Goal: Information Seeking & Learning: Learn about a topic

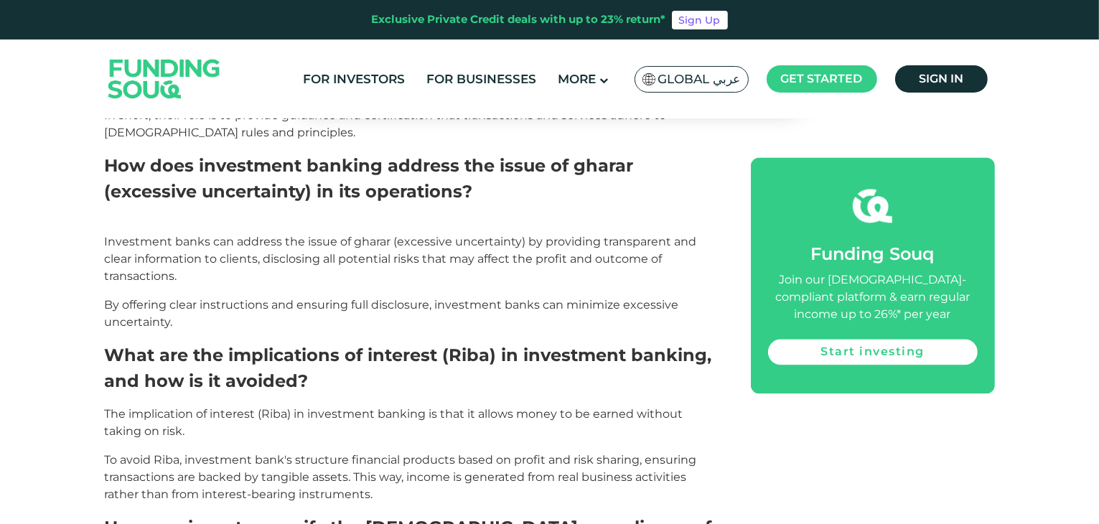
scroll to position [2942, 0]
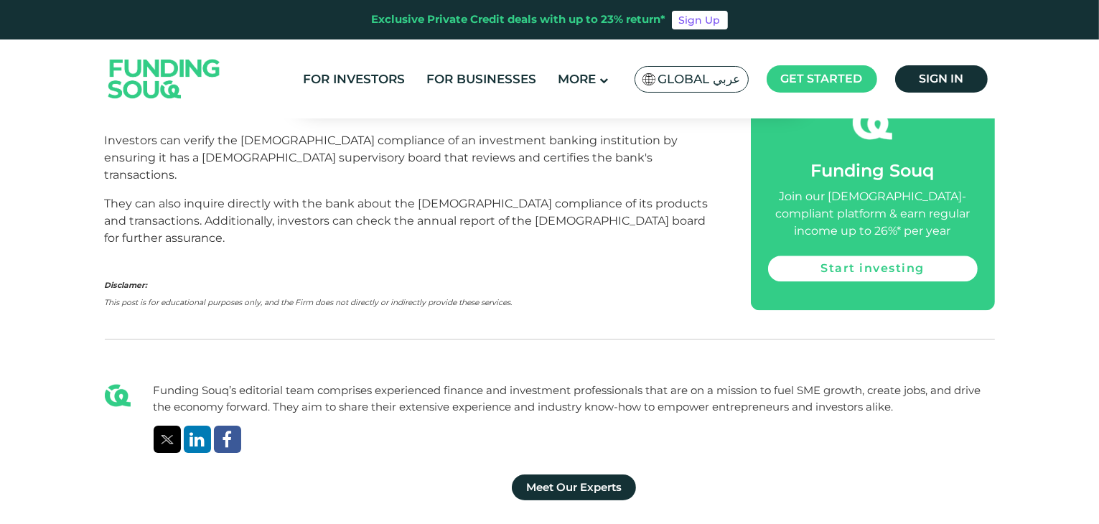
scroll to position [3367, 0]
